Goal: Task Accomplishment & Management: Complete application form

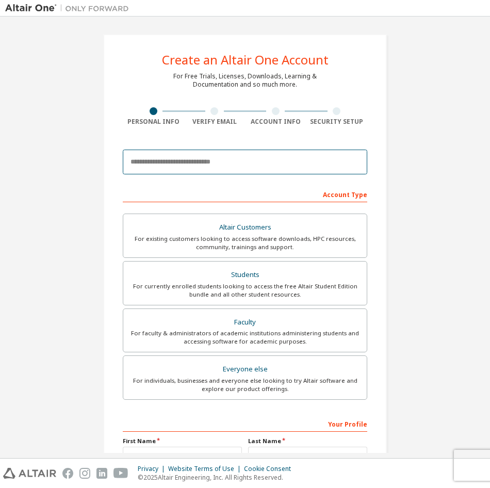
click at [248, 163] on input "email" at bounding box center [245, 162] width 244 height 25
type input "*"
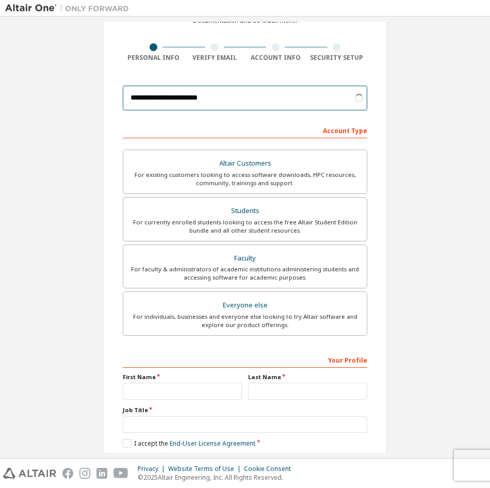
scroll to position [65, 0]
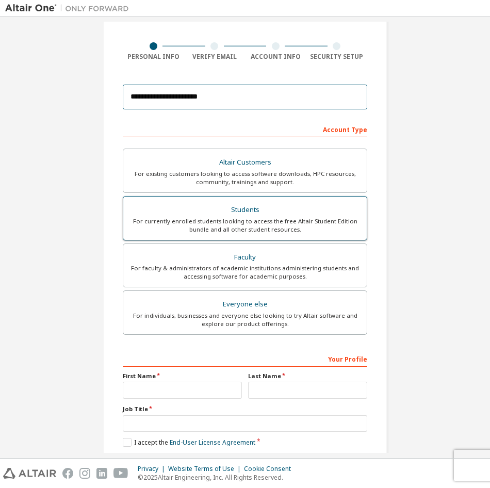
type input "**********"
click at [273, 214] on div "Students" at bounding box center [244, 210] width 231 height 14
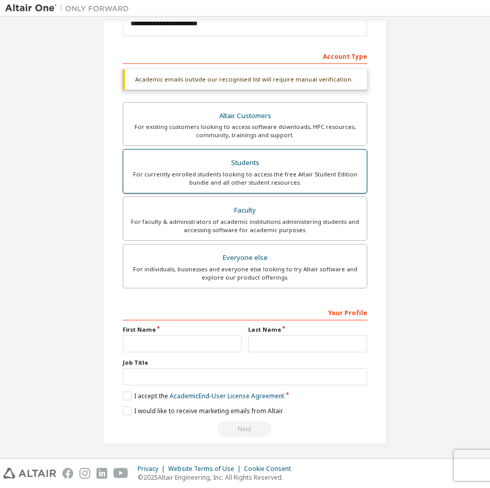
scroll to position [139, 0]
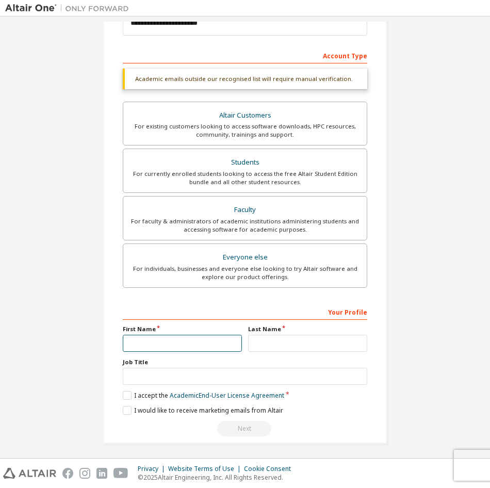
click at [187, 343] on input "text" at bounding box center [182, 343] width 119 height 17
type input "*"
type input "**"
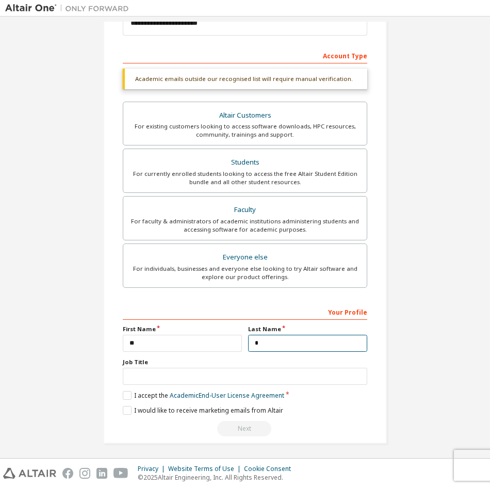
scroll to position [142, 0]
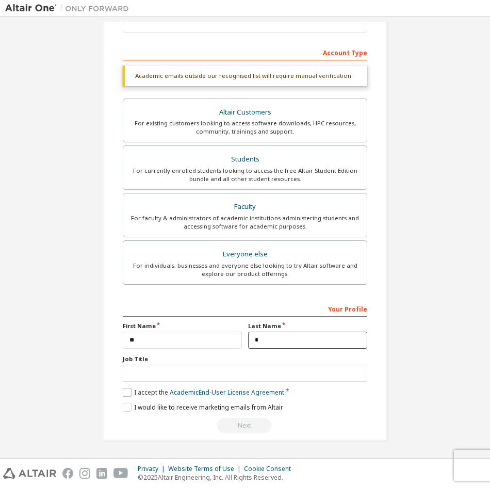
type input "*"
click at [123, 393] on label "I accept the Academic End-User License Agreement" at bounding box center [203, 392] width 161 height 9
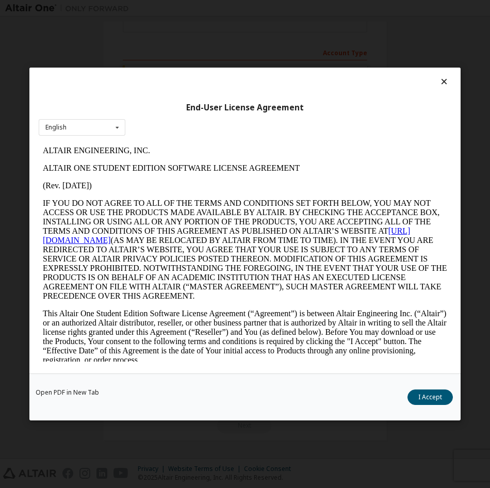
scroll to position [0, 0]
click at [426, 393] on button "I Accept" at bounding box center [429, 396] width 45 height 15
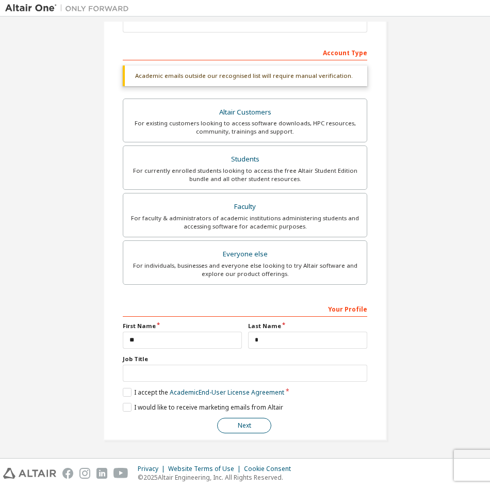
click at [250, 425] on button "Next" at bounding box center [244, 425] width 54 height 15
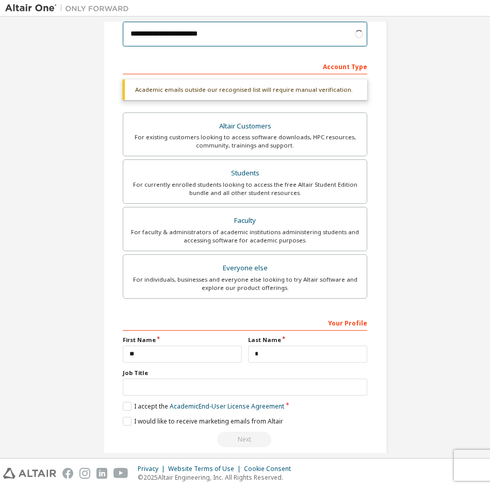
type input "**********"
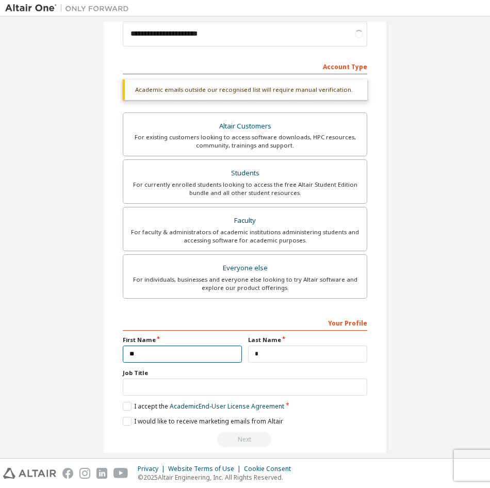
click at [130, 352] on input "**" at bounding box center [182, 353] width 119 height 17
click at [239, 439] on div "Next" at bounding box center [245, 439] width 244 height 15
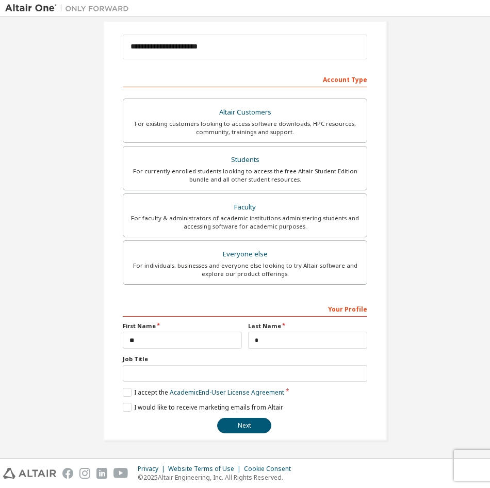
scroll to position [115, 0]
click at [237, 425] on button "Next" at bounding box center [244, 425] width 54 height 15
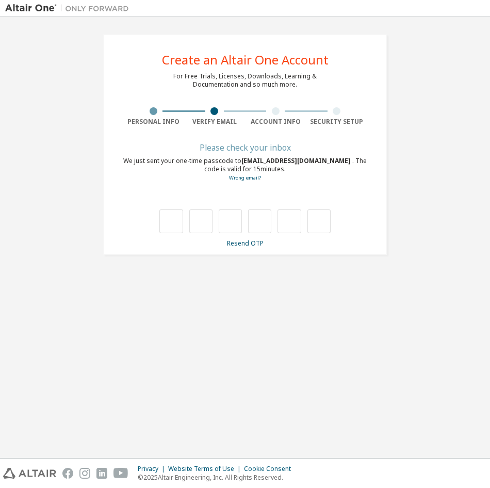
scroll to position [0, 0]
type input "*"
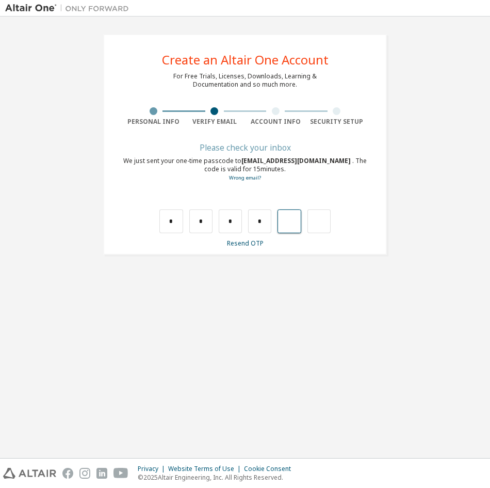
type input "*"
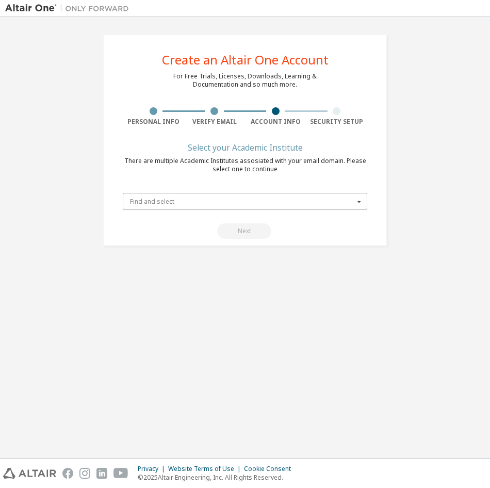
click at [234, 195] on input "text" at bounding box center [245, 201] width 243 height 16
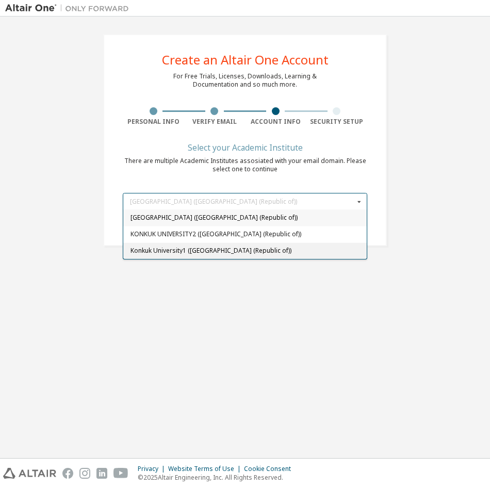
click at [279, 251] on span "Konkuk University1 (Korea (Republic of))" at bounding box center [244, 251] width 229 height 6
type input "******"
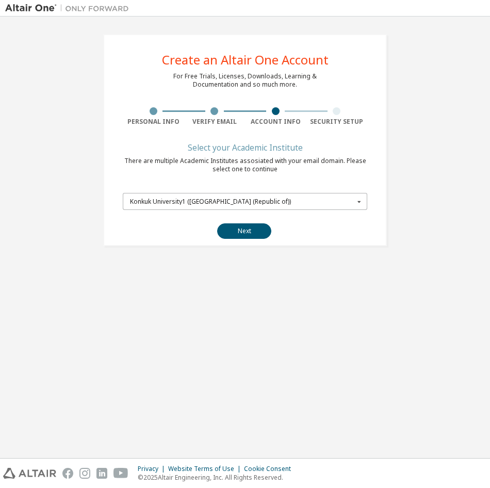
click at [250, 204] on div "Konkuk University1 (Korea (Republic of))" at bounding box center [242, 202] width 224 height 6
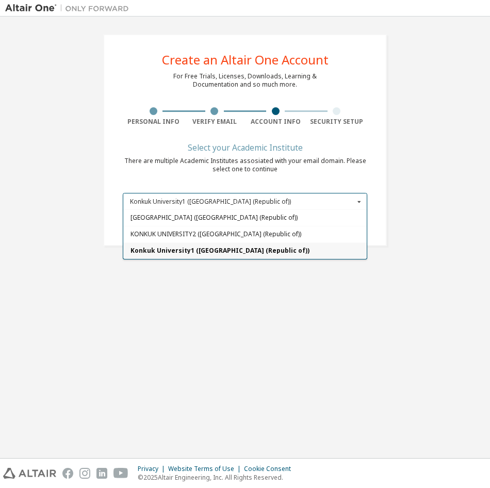
click at [301, 251] on span "Konkuk University1 (Korea (Republic of))" at bounding box center [244, 251] width 229 height 6
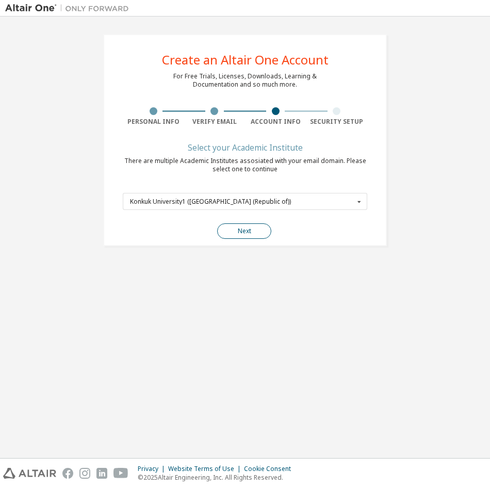
click at [234, 226] on button "Next" at bounding box center [244, 230] width 54 height 15
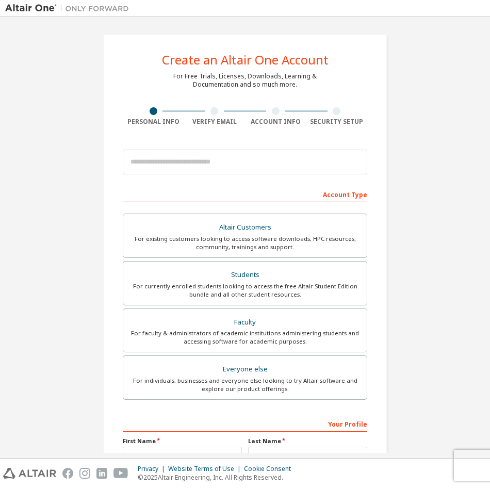
click at [29, 15] on div at bounding box center [67, 8] width 134 height 16
